Goal: Find specific page/section: Find specific page/section

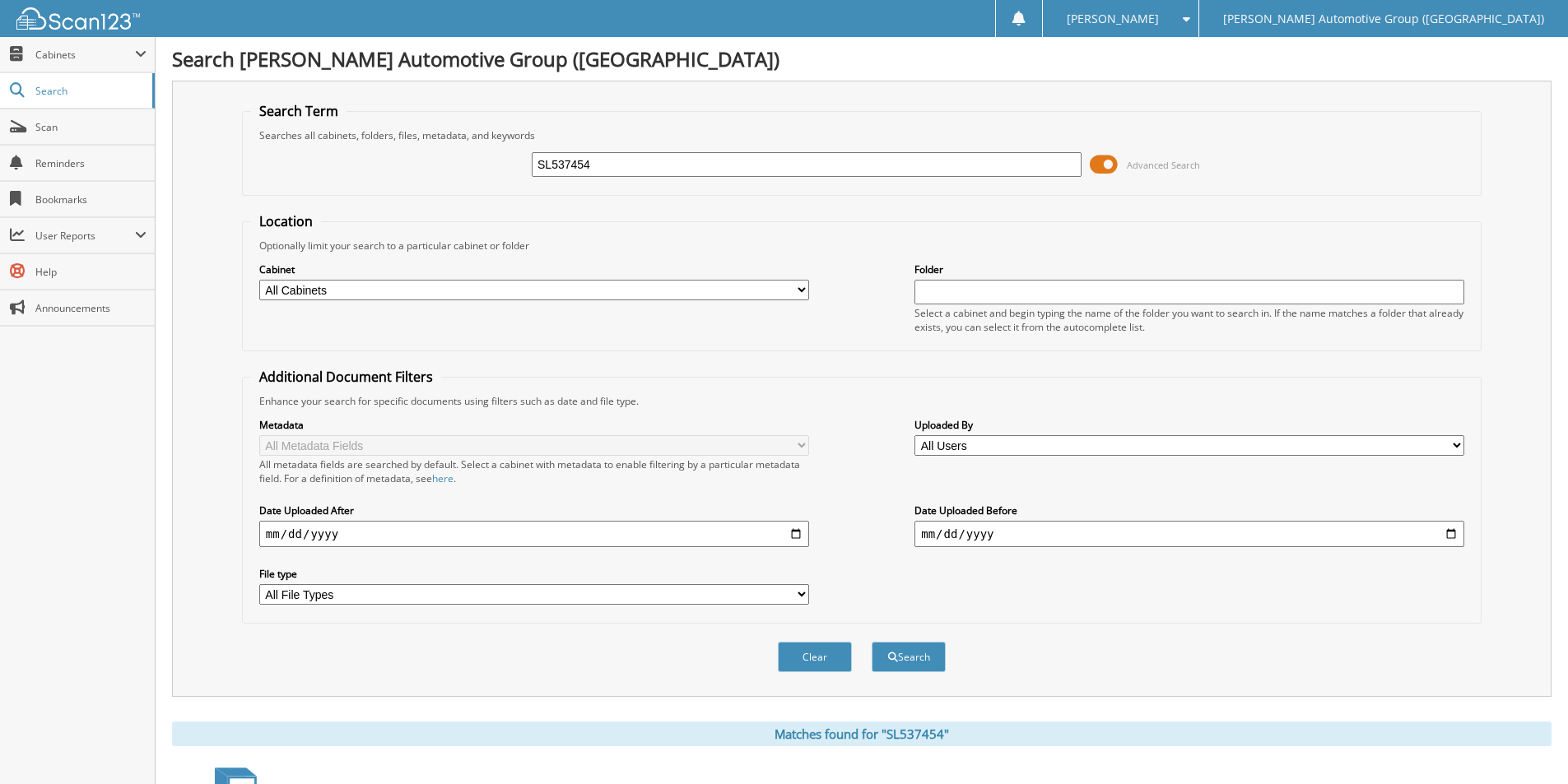
drag, startPoint x: 588, startPoint y: 161, endPoint x: 274, endPoint y: 151, distance: 314.2
click at [275, 152] on div "SL537454 Advanced Search" at bounding box center [861, 164] width 1222 height 45
type input "350026"
click at [871, 642] on button "Search" at bounding box center [908, 657] width 74 height 30
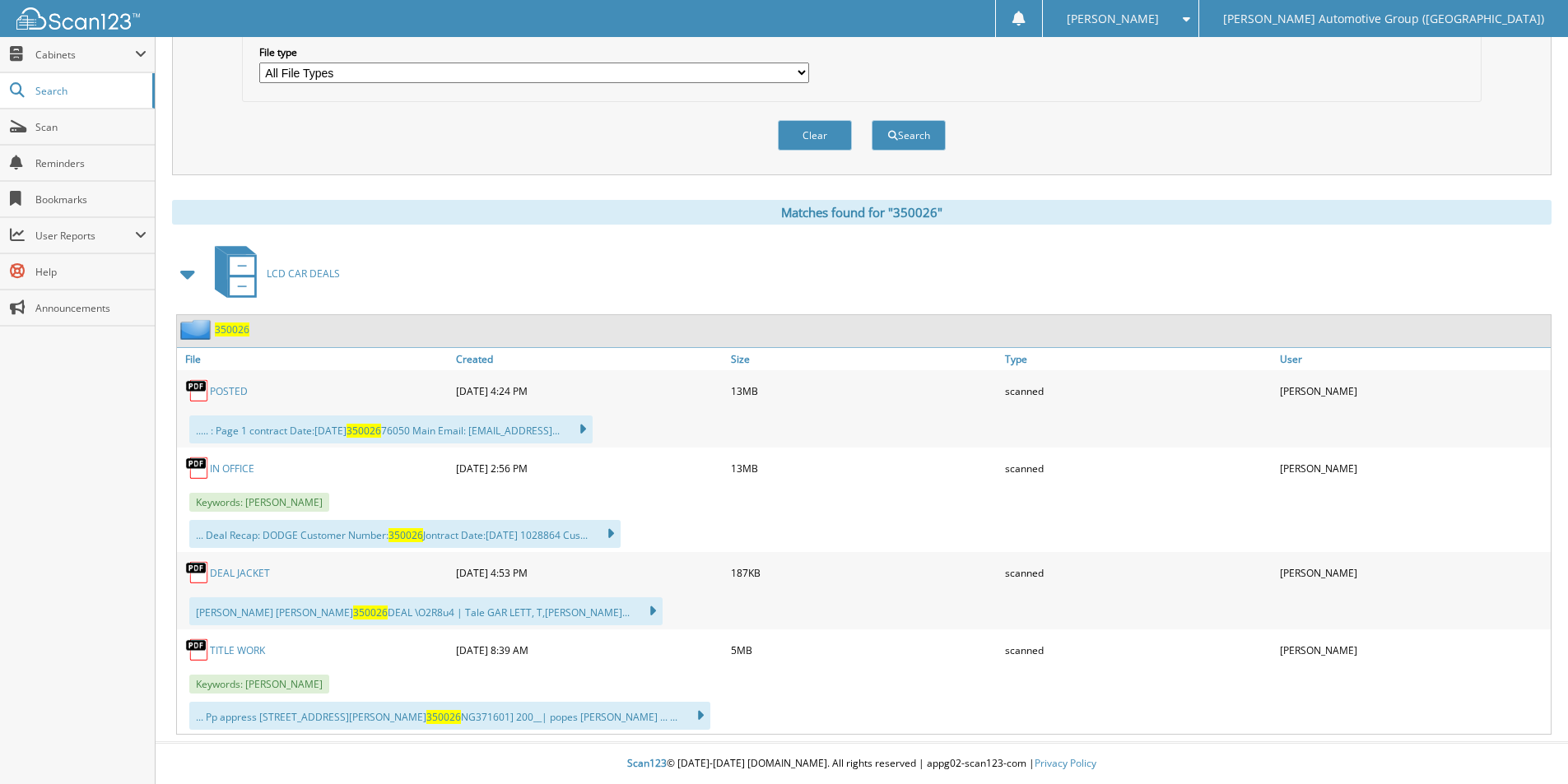
click at [243, 646] on link "TITLE WORK" at bounding box center [237, 650] width 55 height 14
click at [246, 648] on link "TITLE WORK" at bounding box center [237, 650] width 55 height 14
